Goal: Information Seeking & Learning: Compare options

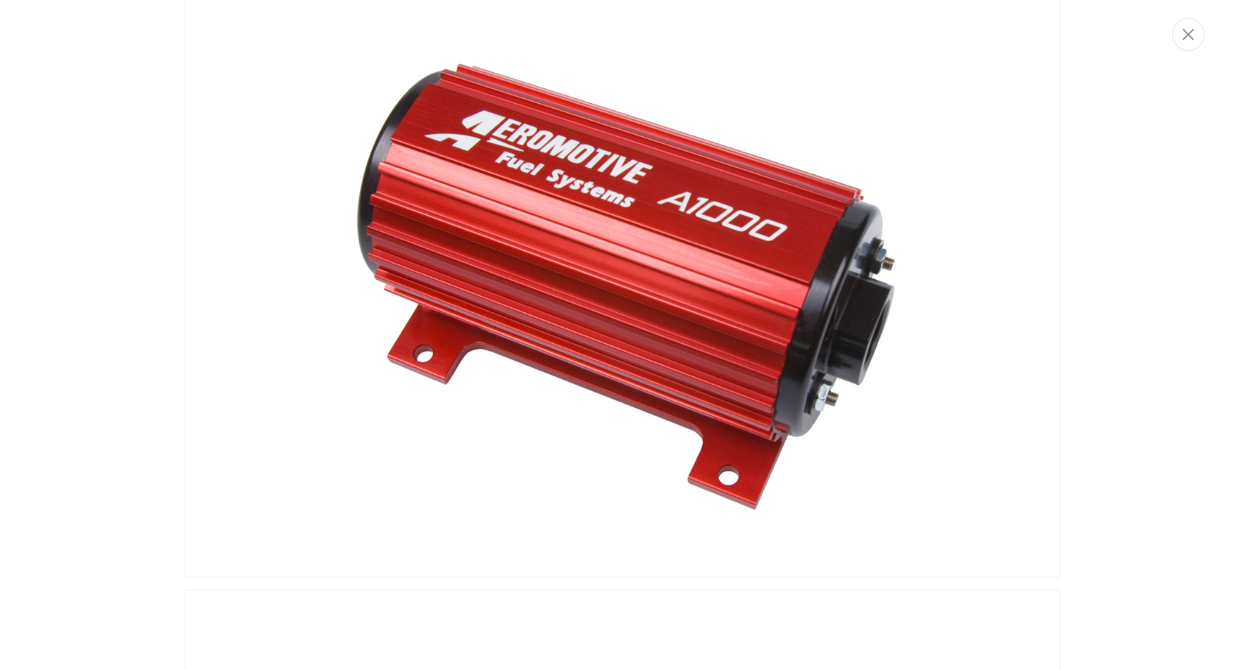
scroll to position [81, 0]
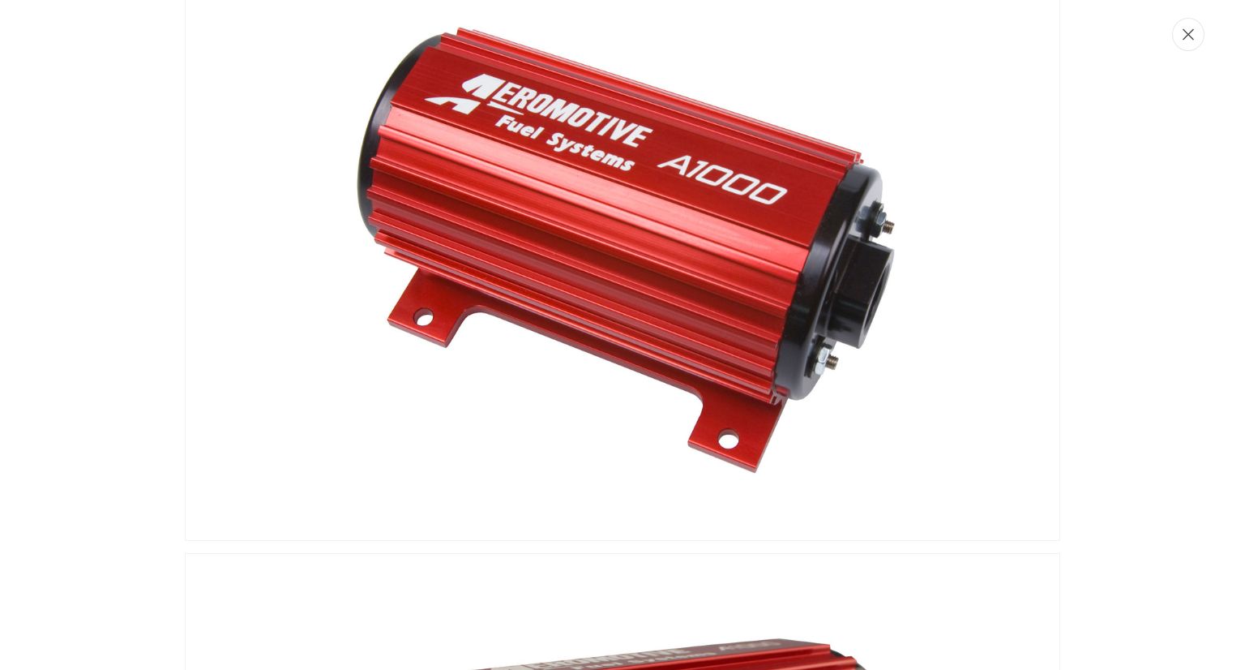
click at [1181, 41] on button "Close" at bounding box center [1188, 34] width 32 height 33
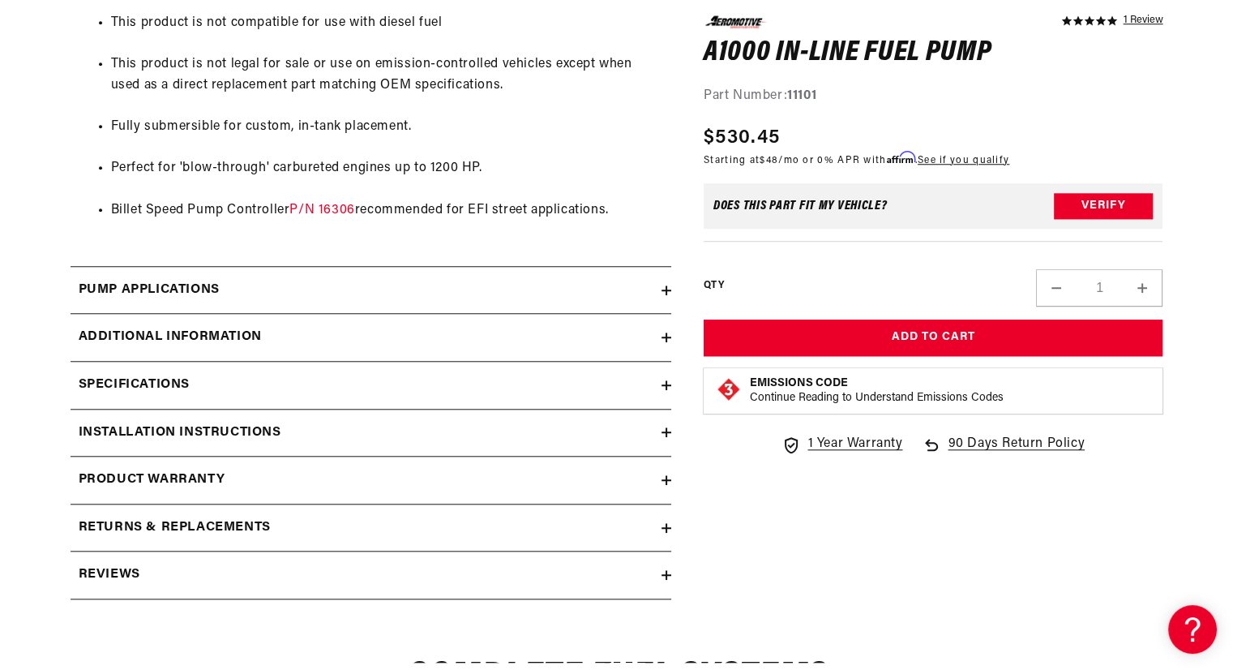
scroll to position [1456, 0]
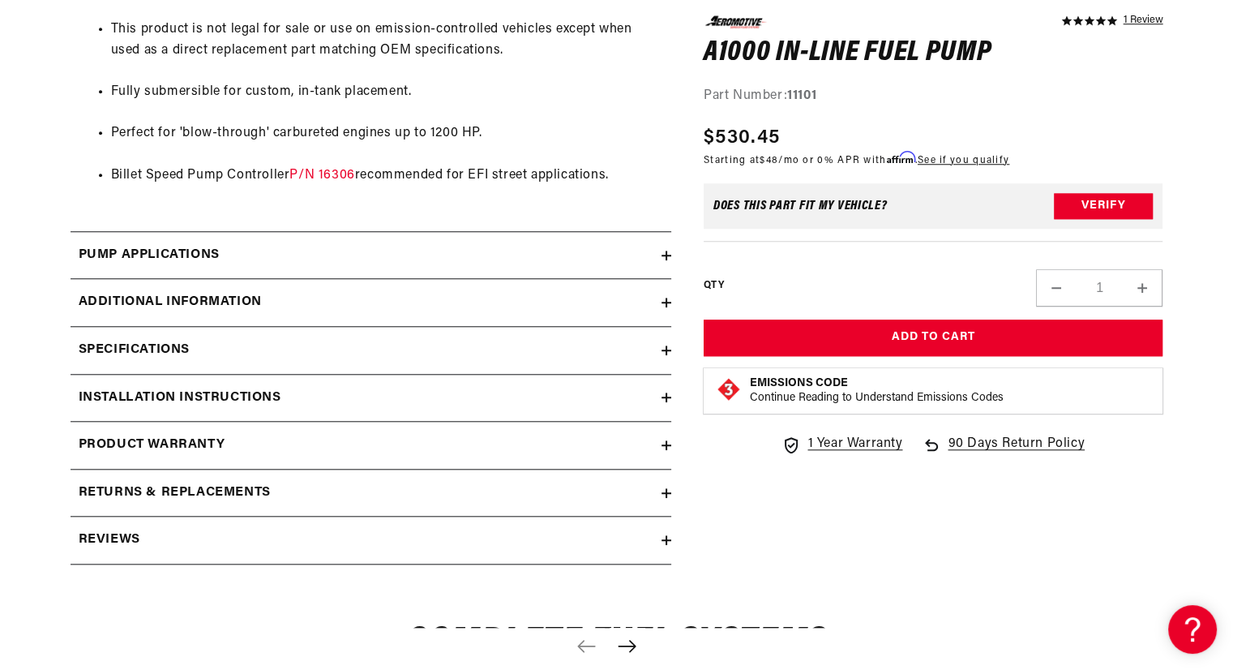
click at [666, 351] on icon at bounding box center [666, 350] width 0 height 10
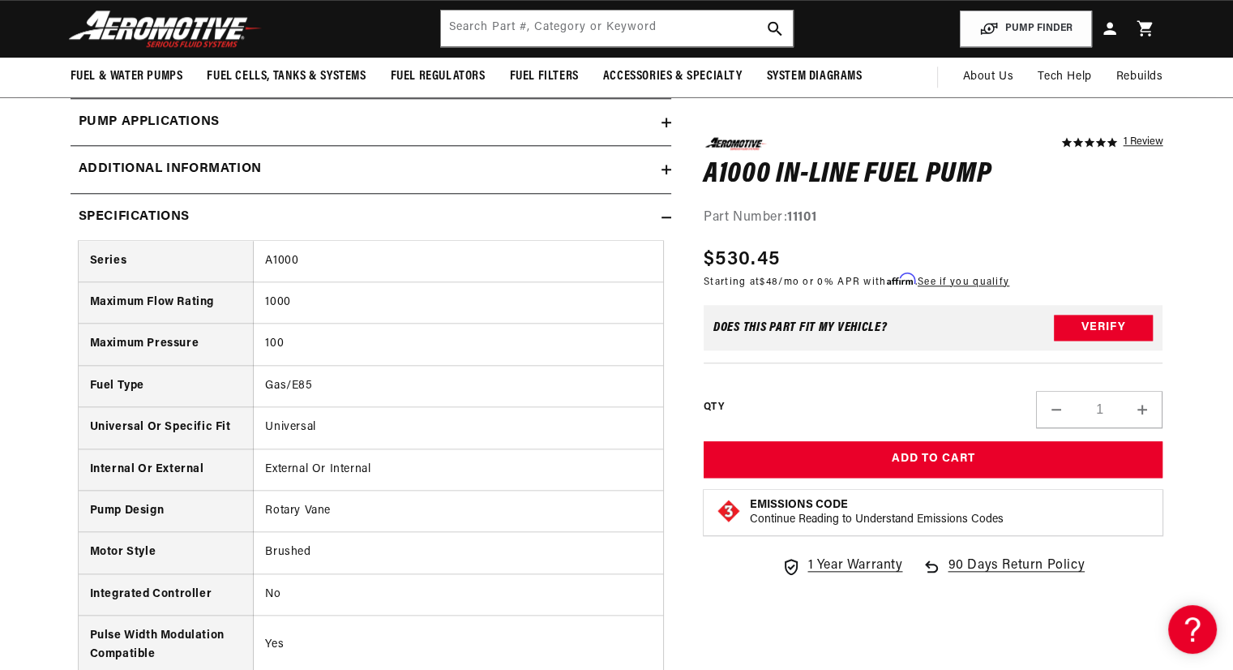
scroll to position [1537, 0]
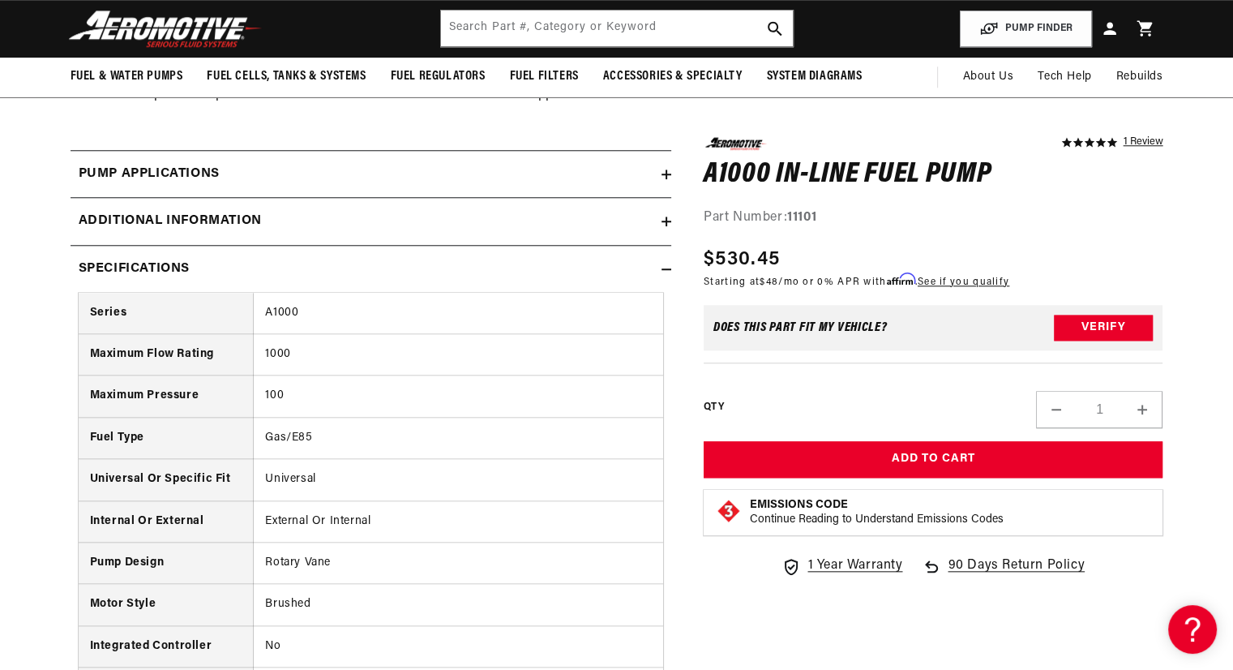
click at [661, 165] on div "Pump Applications" at bounding box center [366, 174] width 591 height 21
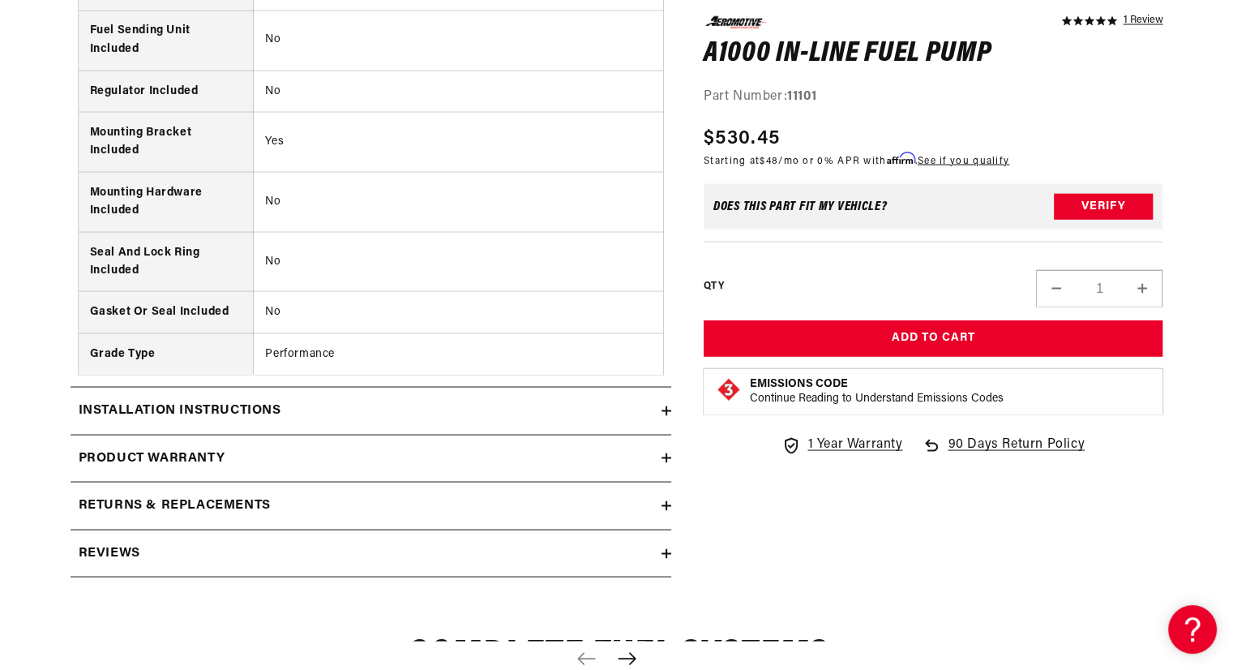
scroll to position [3077, 0]
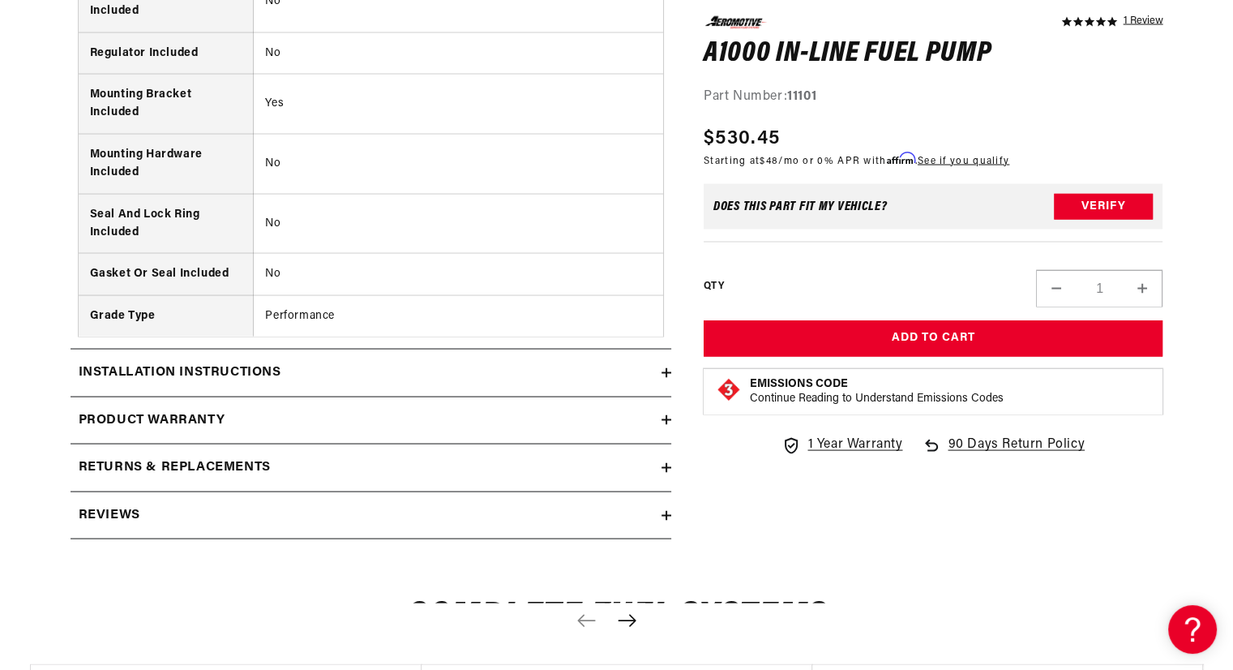
click at [523, 362] on div "Installation Instructions" at bounding box center [366, 372] width 591 height 21
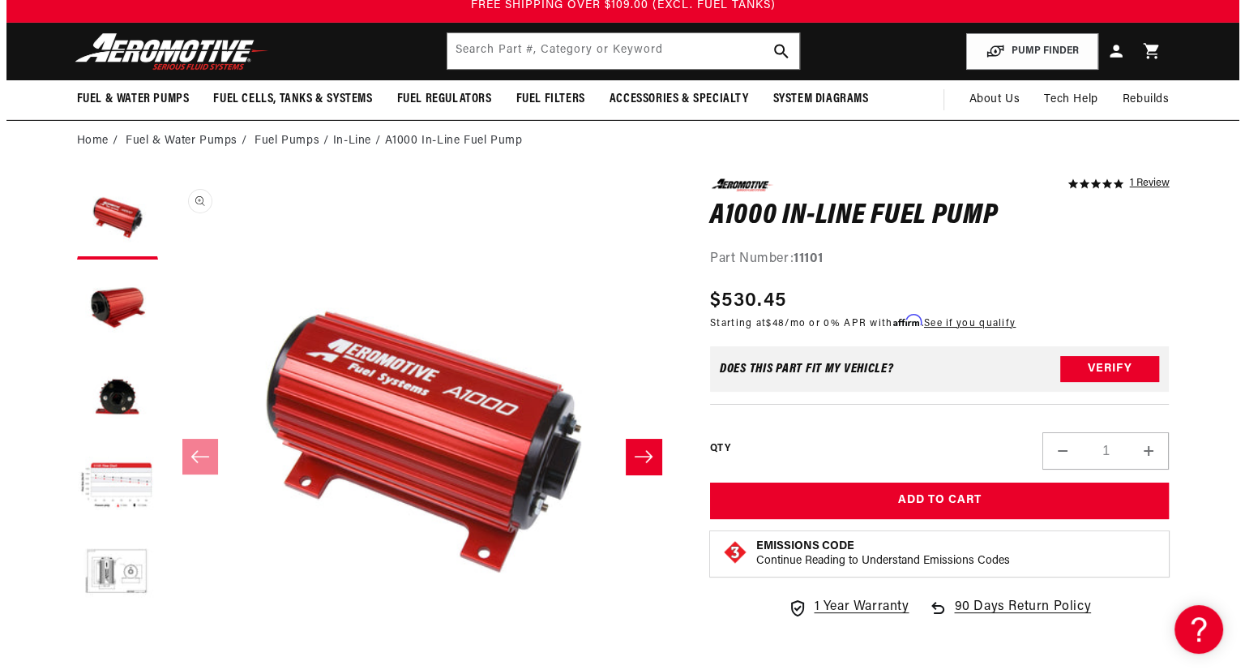
scroll to position [0, 0]
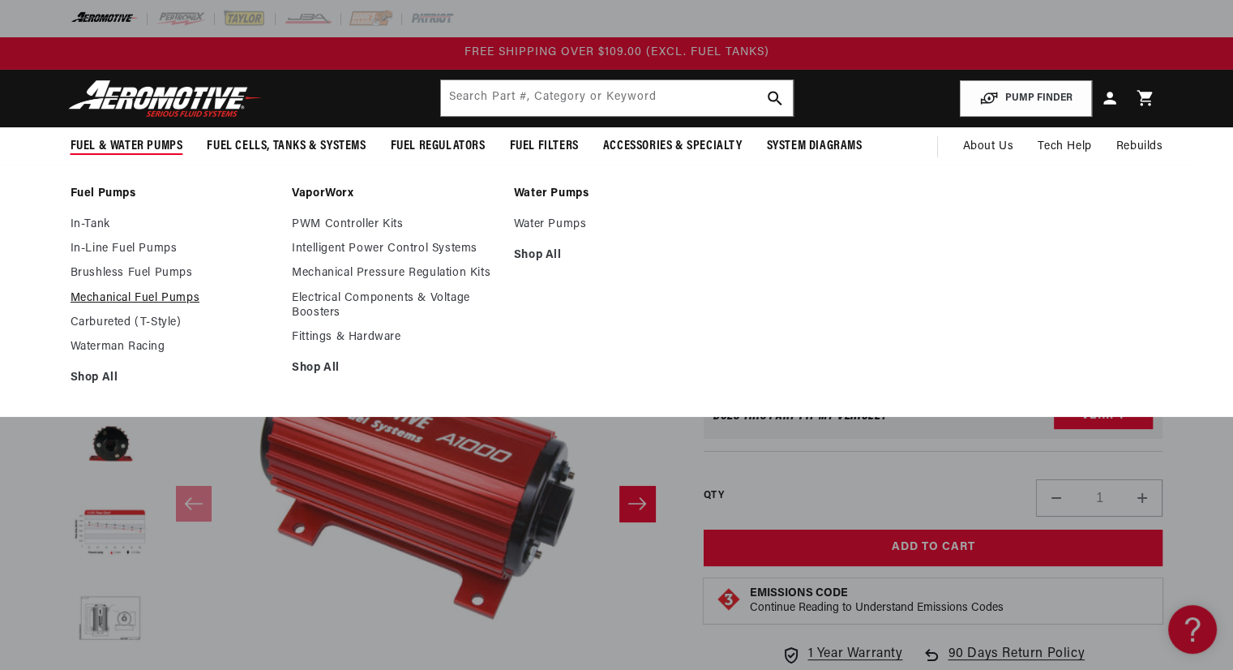
click at [123, 292] on link "Mechanical Fuel Pumps" at bounding box center [174, 298] width 206 height 15
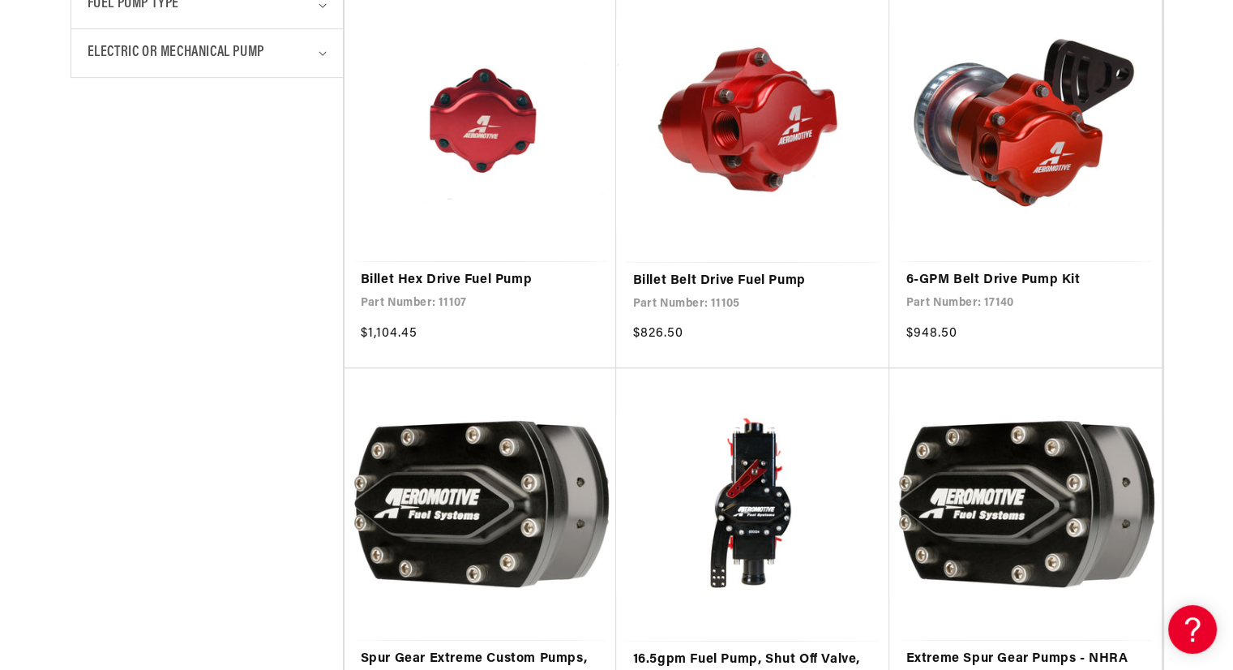
scroll to position [892, 0]
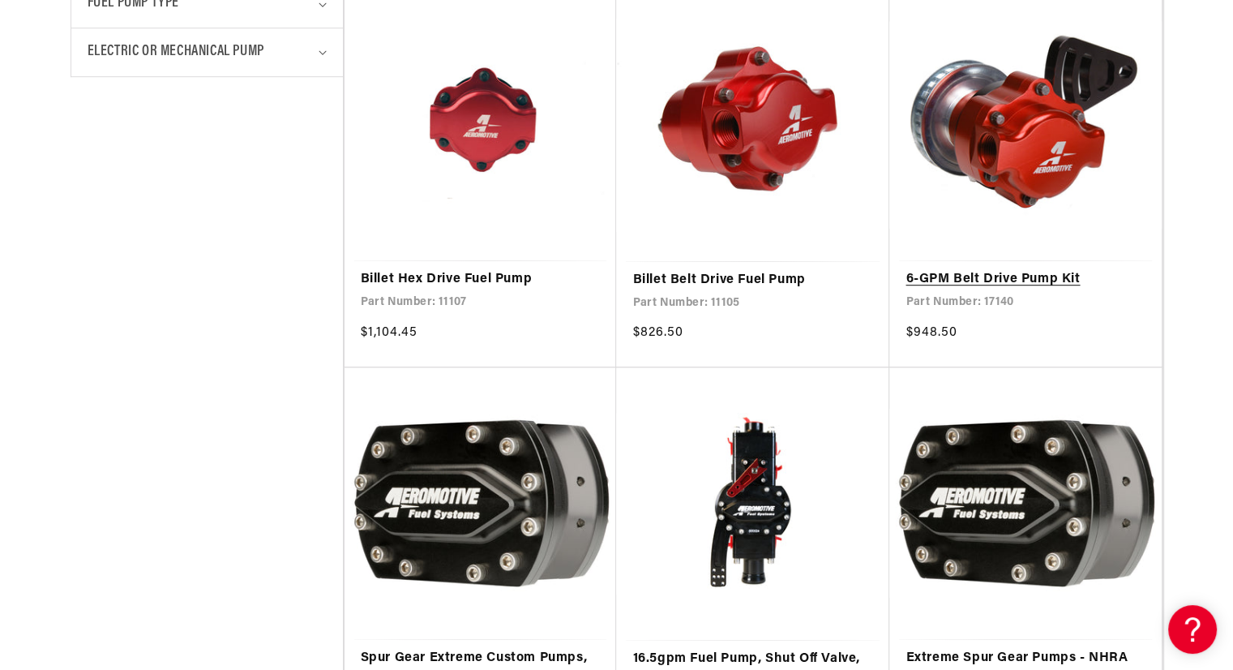
click at [951, 280] on link "6-GPM Belt Drive Pump Kit" at bounding box center [1025, 279] width 240 height 21
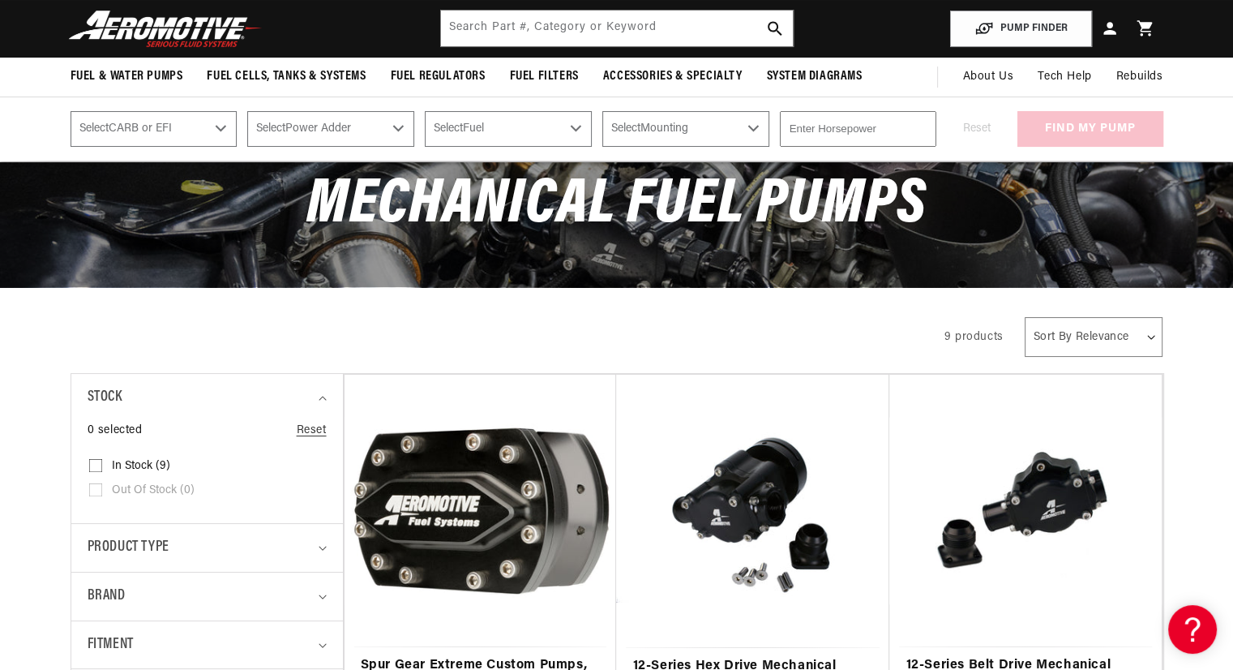
scroll to position [81, 0]
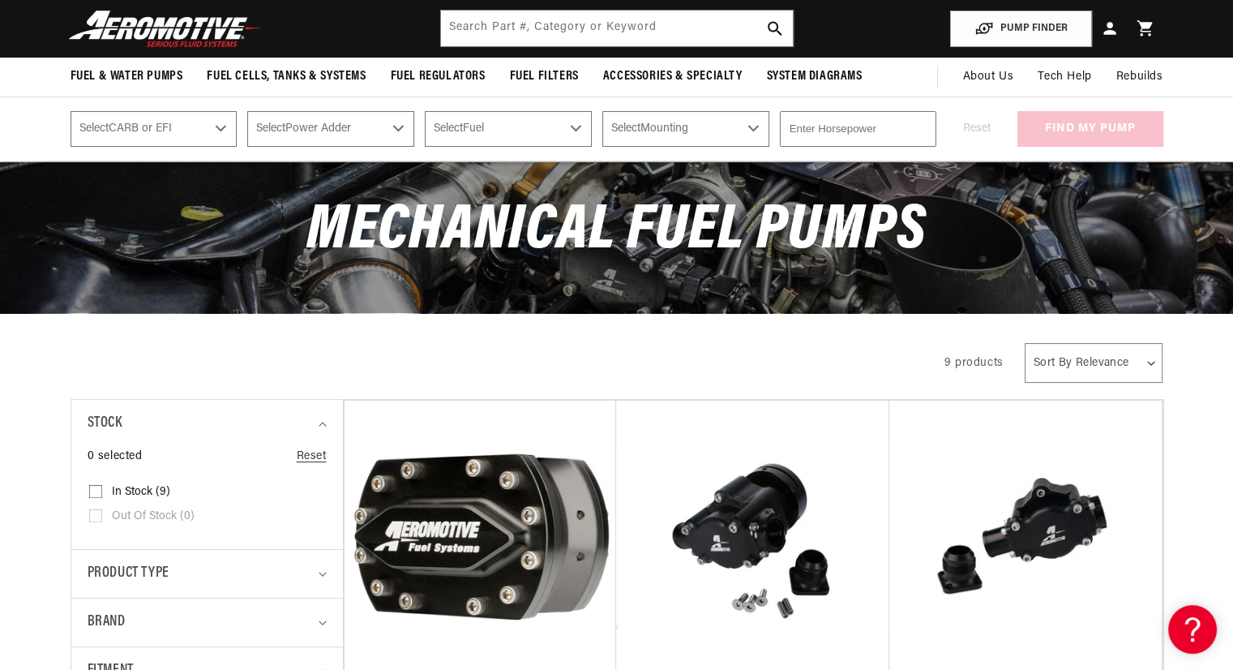
drag, startPoint x: 1041, startPoint y: 500, endPoint x: 1038, endPoint y: 490, distance: 10.3
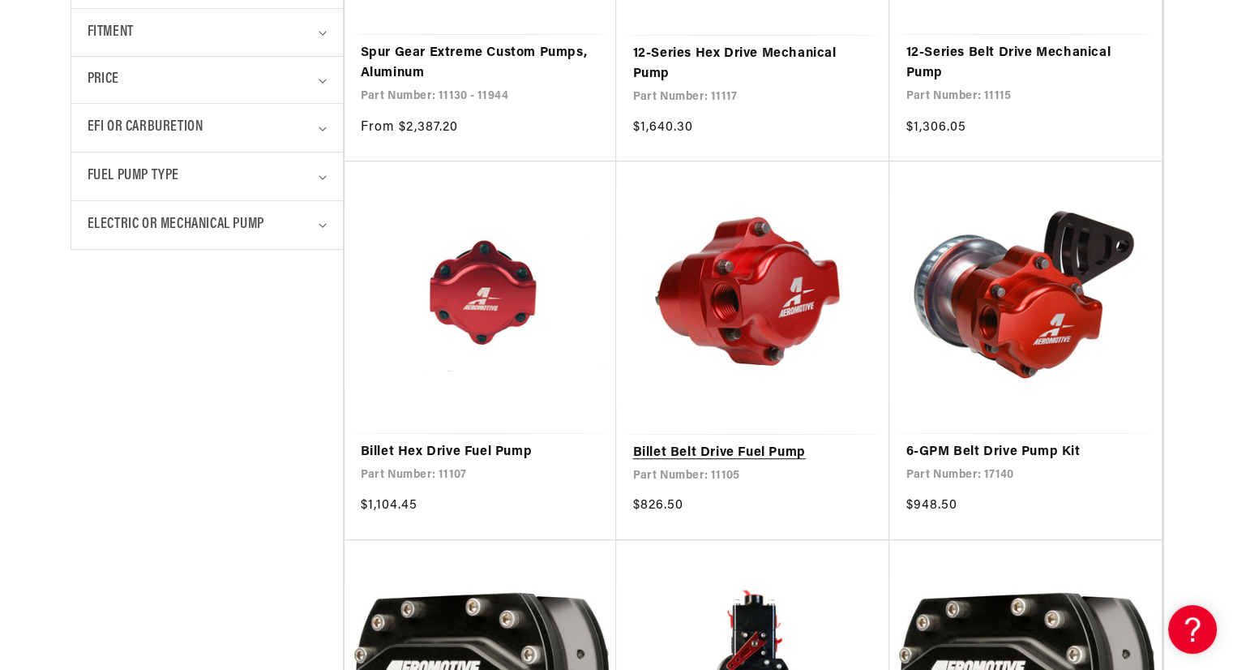
scroll to position [730, 0]
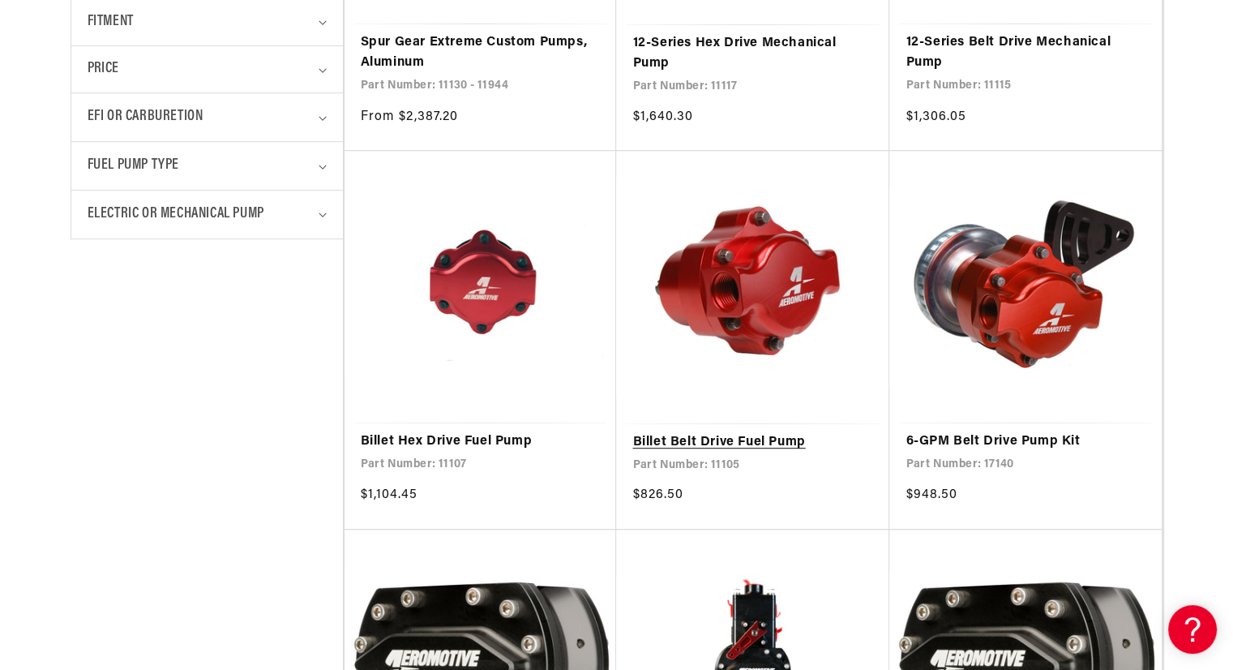
click at [789, 441] on link "Billet Belt Drive Fuel Pump" at bounding box center [752, 442] width 241 height 21
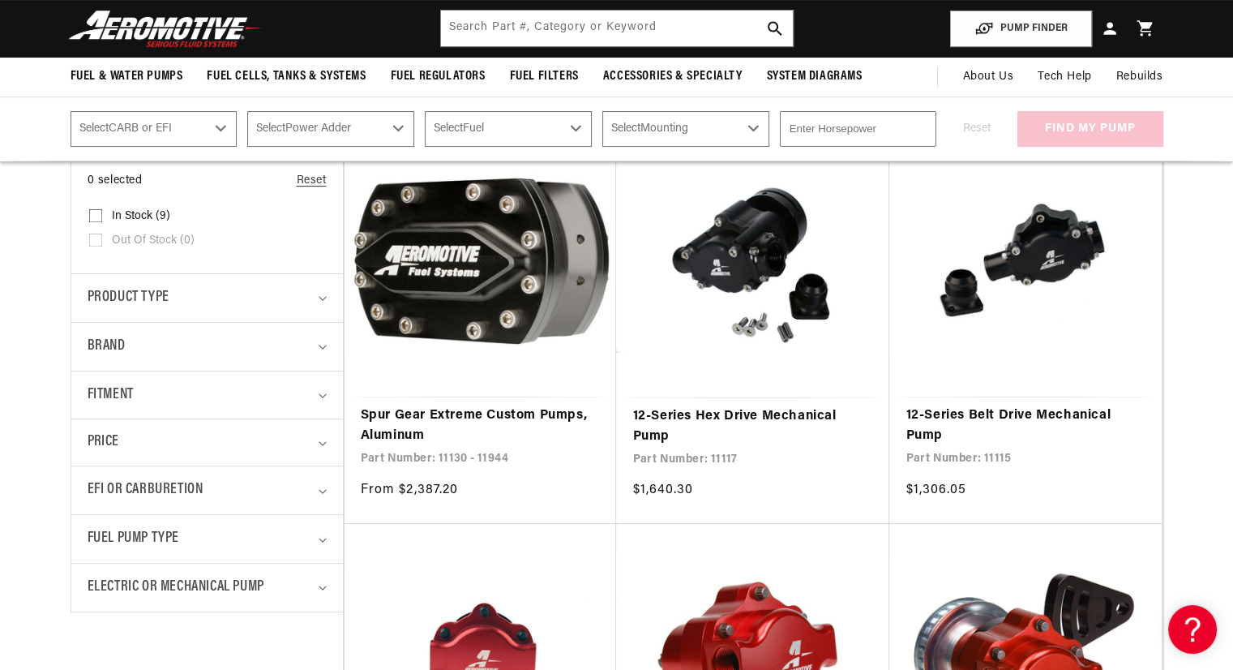
scroll to position [324, 0]
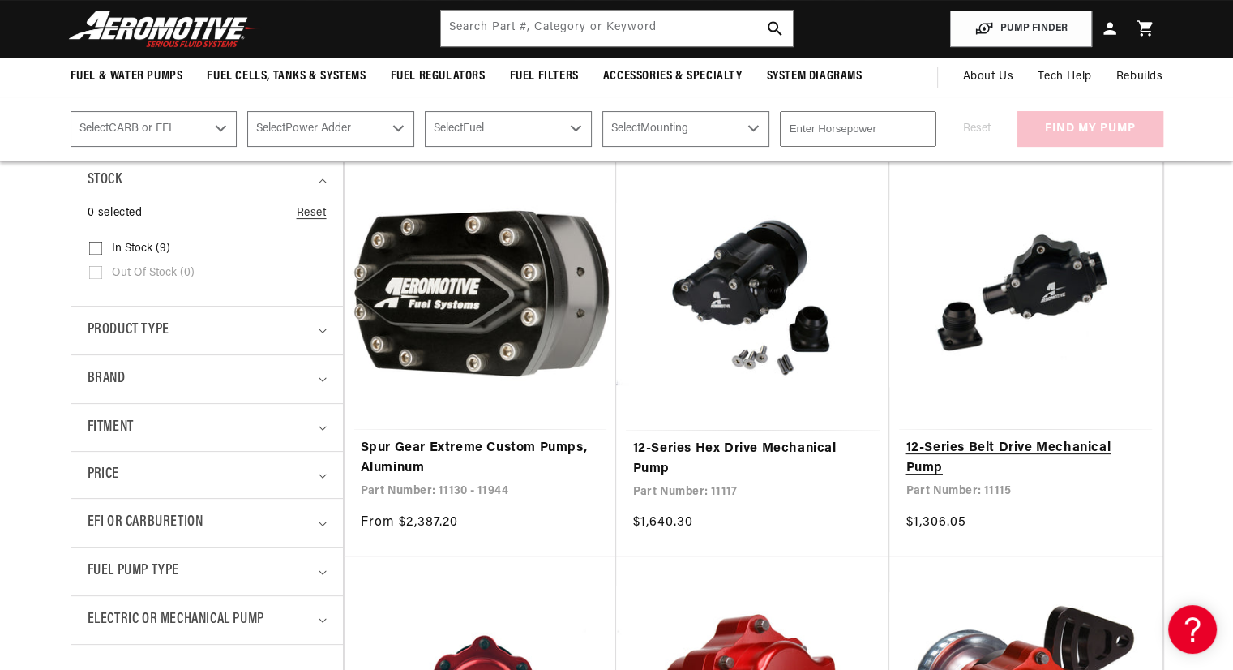
click at [1021, 442] on link "12-Series Belt Drive Mechanical Pump" at bounding box center [1025, 458] width 240 height 41
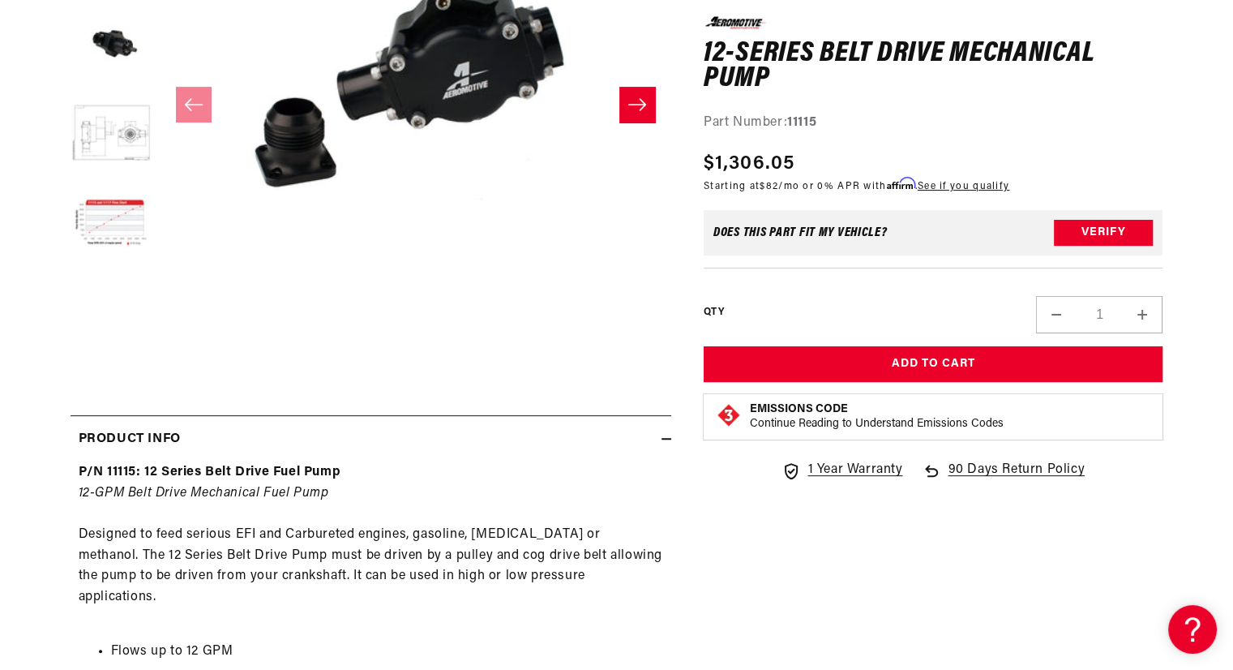
scroll to position [405, 0]
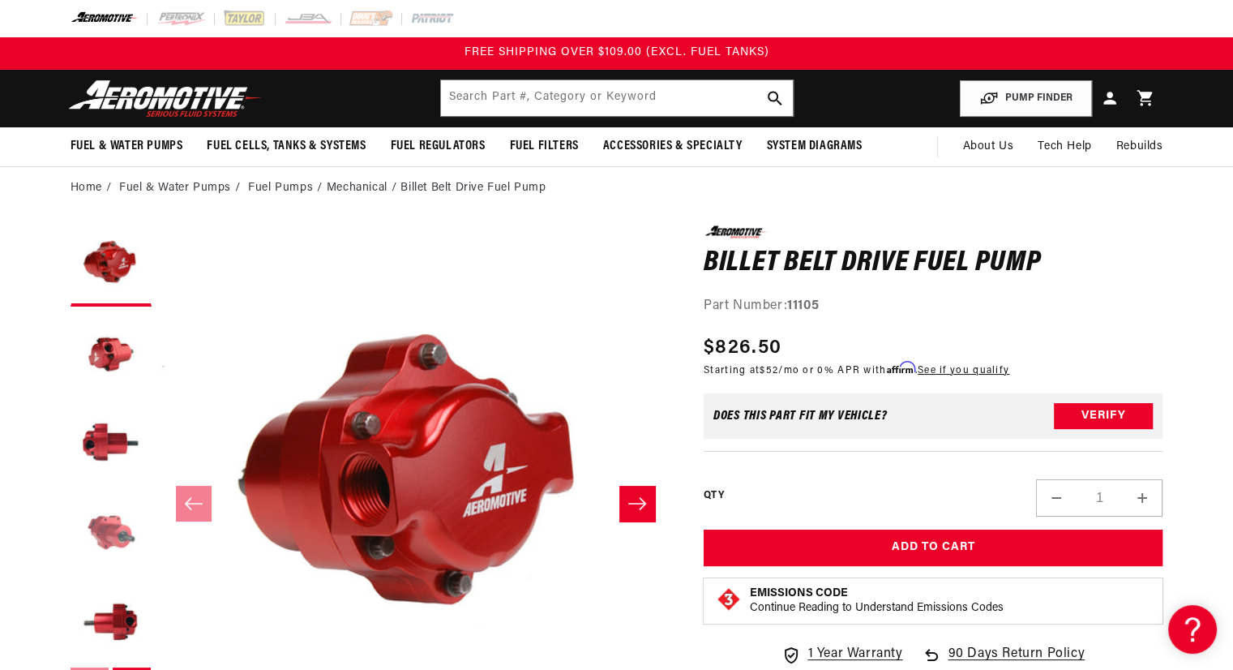
click at [125, 545] on button "Load image 4 in gallery view" at bounding box center [111, 533] width 81 height 81
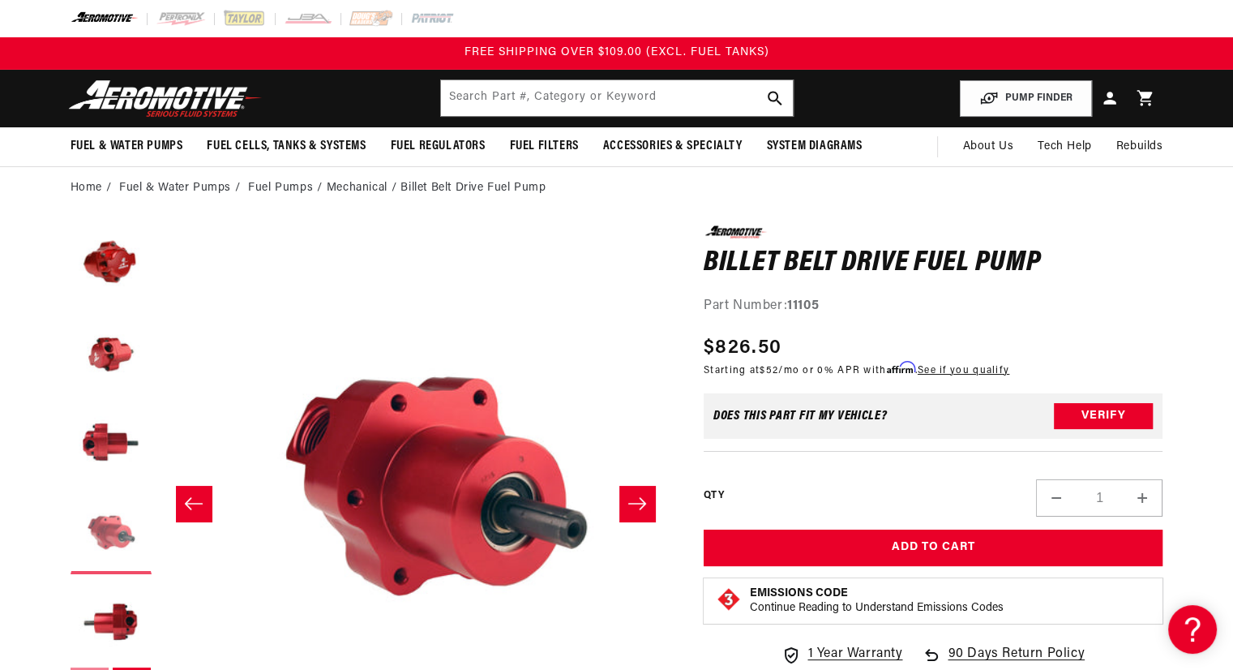
scroll to position [0, 1535]
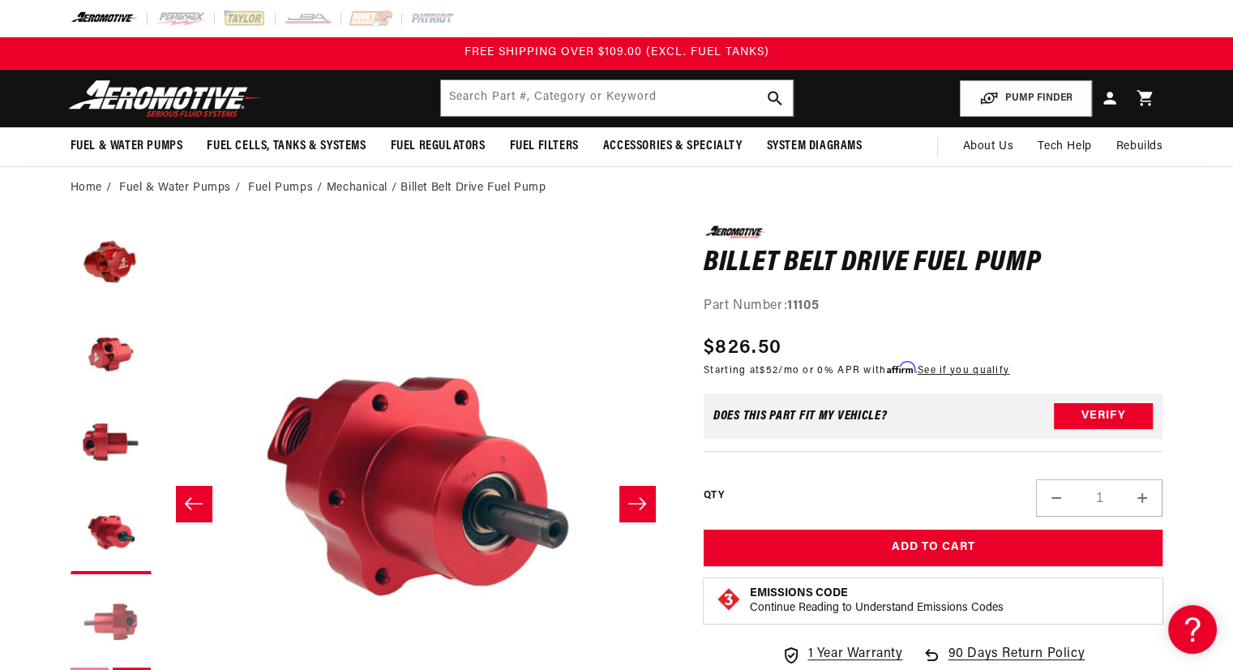
click at [131, 607] on button "Load image 5 in gallery view" at bounding box center [111, 622] width 81 height 81
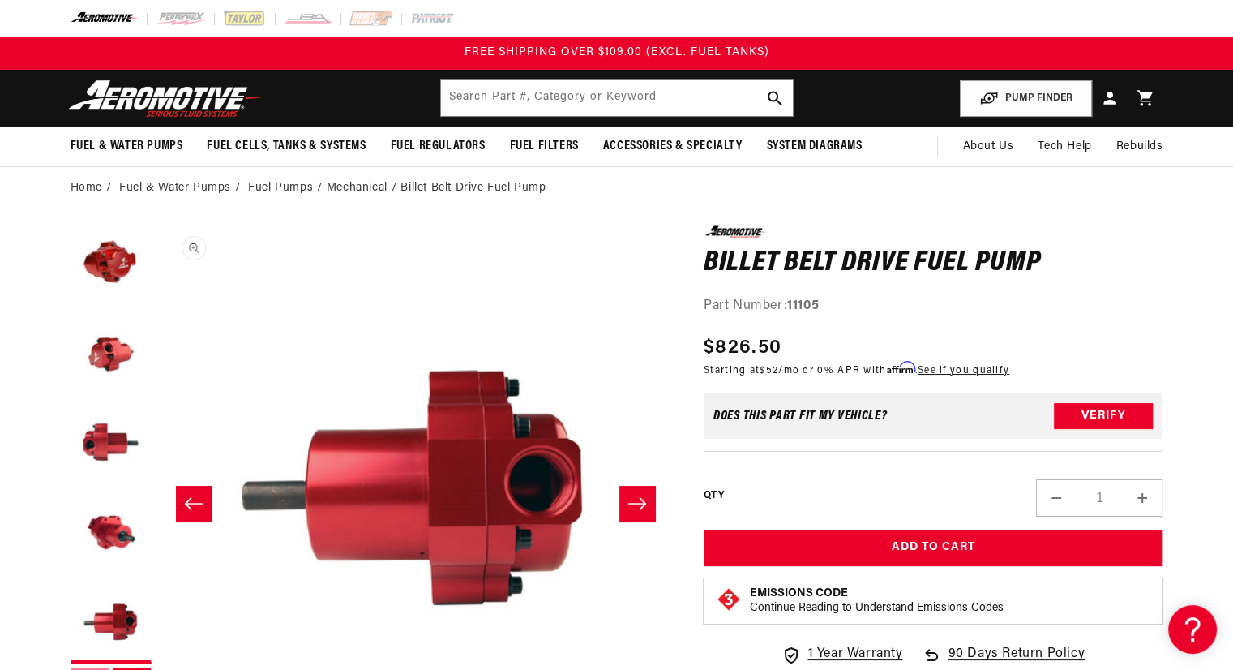
scroll to position [0, 2047]
click at [637, 499] on icon "Slide right" at bounding box center [636, 503] width 19 height 16
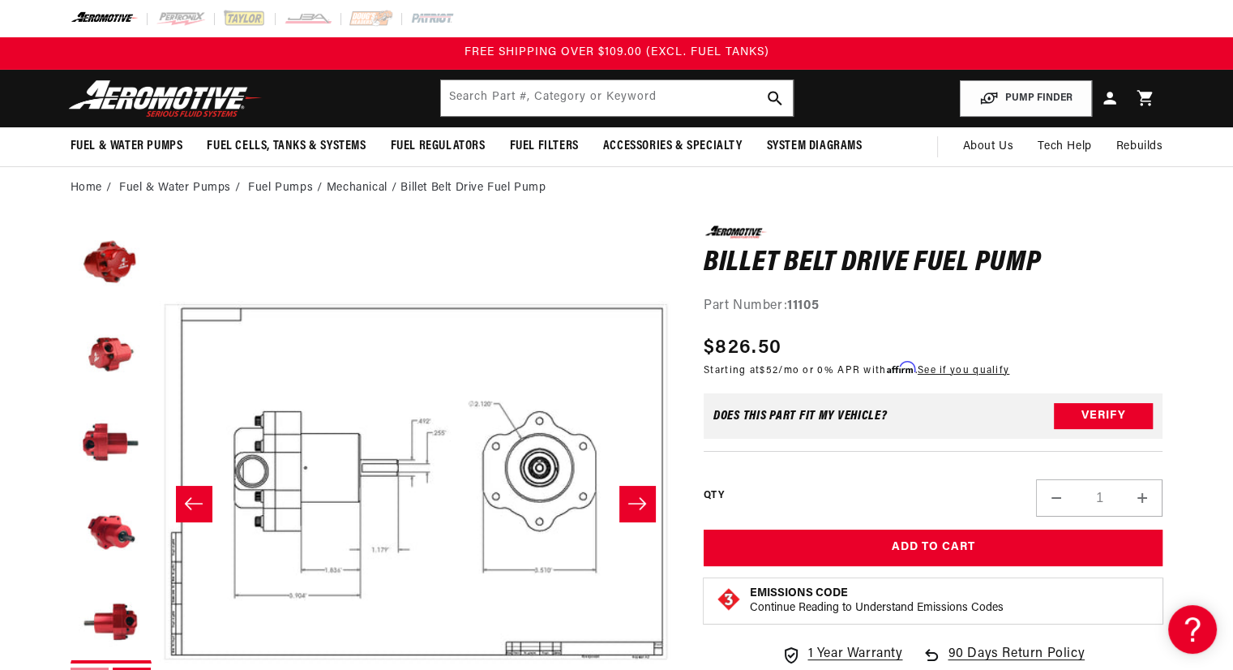
click at [637, 499] on icon "Slide right" at bounding box center [636, 503] width 19 height 16
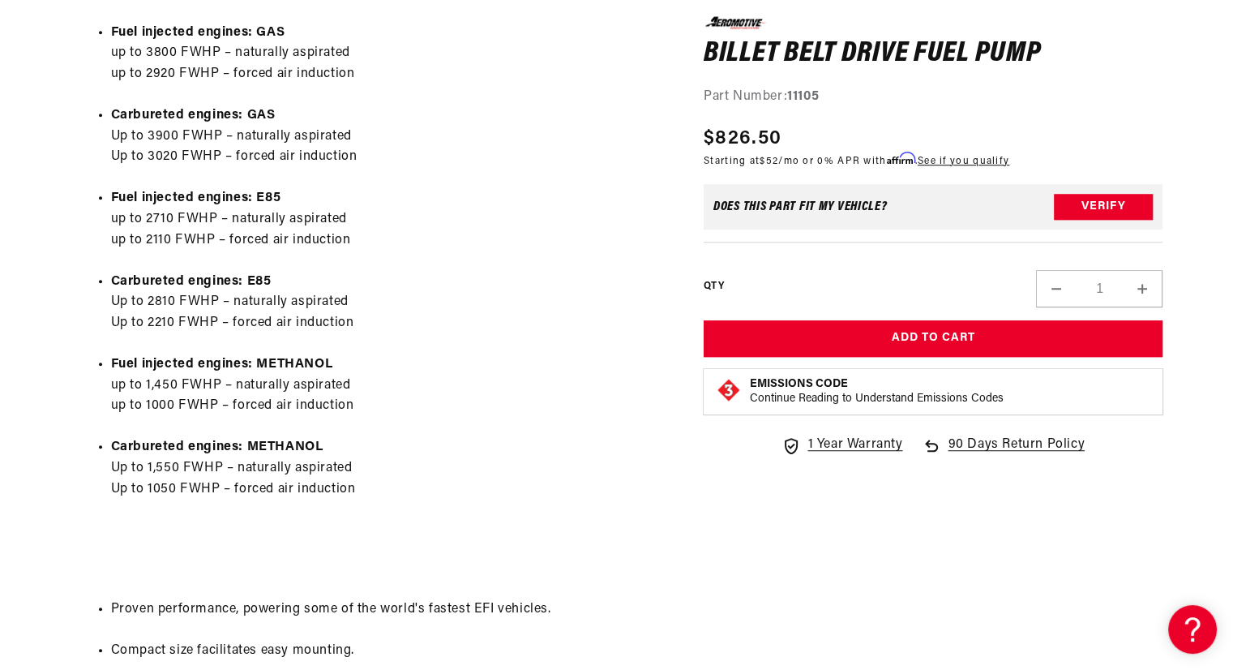
scroll to position [1054, 0]
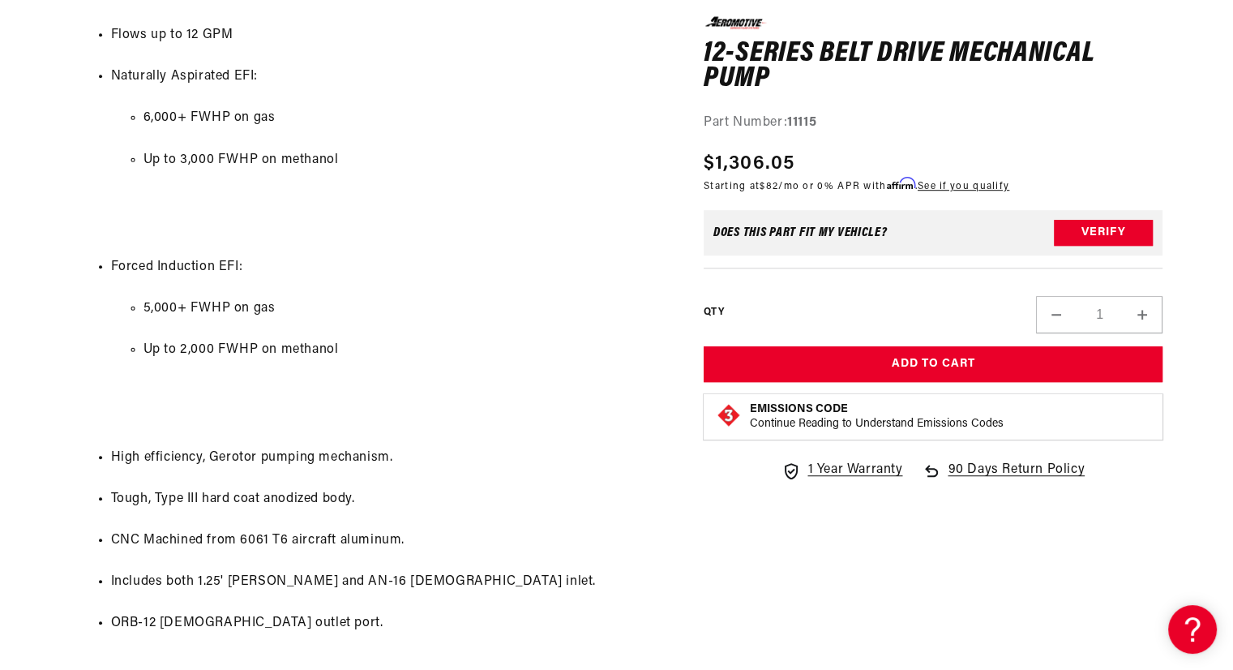
scroll to position [1297, 0]
